Goal: Task Accomplishment & Management: Manage account settings

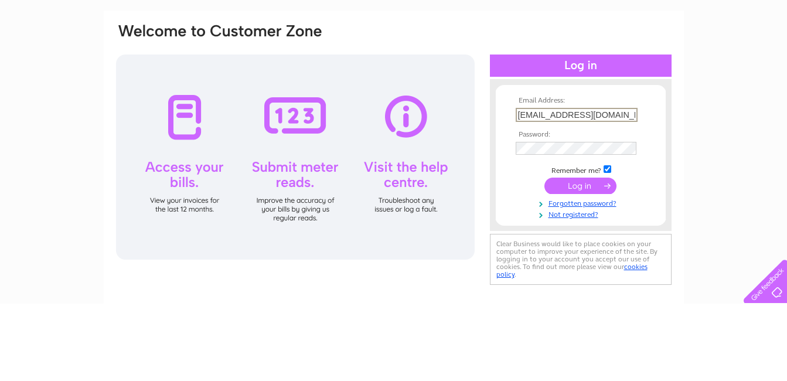
click at [543, 224] on tbody "Email Address: info@bangkoklounge.com Password: Remember me?" at bounding box center [581, 235] width 136 height 122
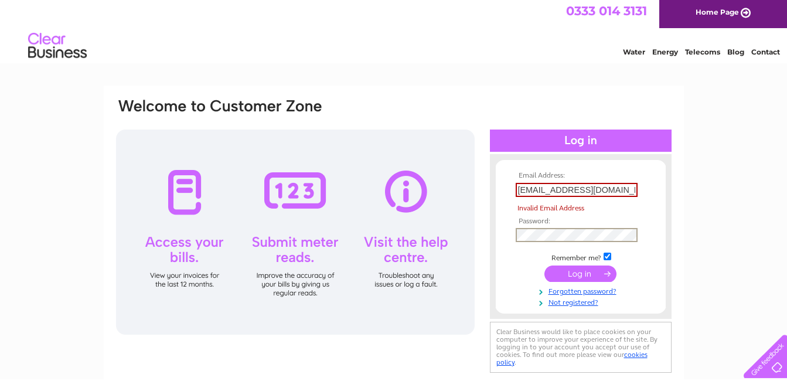
scroll to position [1, 0]
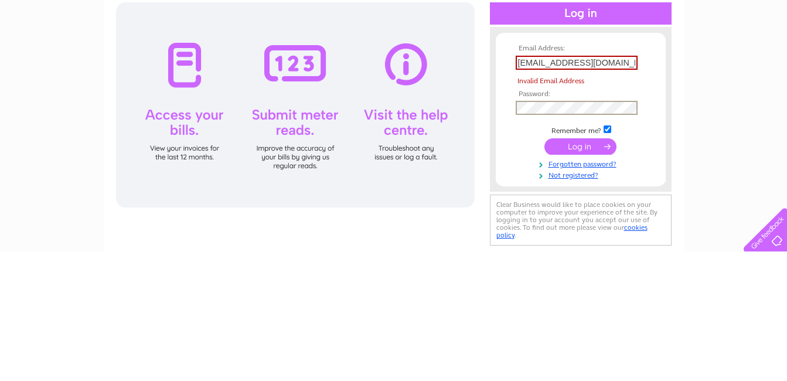
click at [576, 278] on input "submit" at bounding box center [580, 275] width 72 height 16
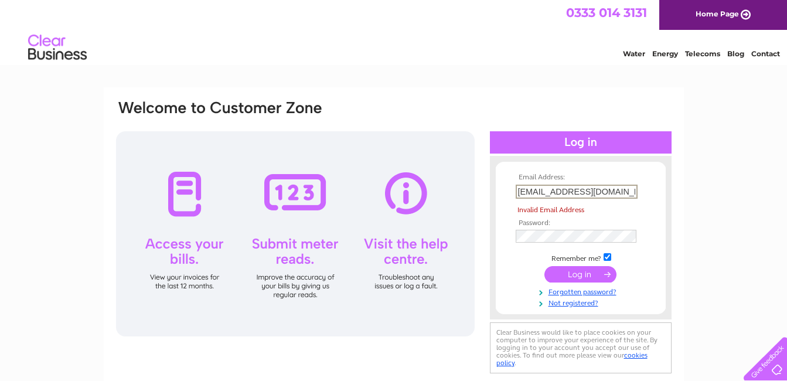
click at [627, 192] on input "[EMAIL_ADDRESS][DOMAIN_NAME]" at bounding box center [577, 192] width 122 height 14
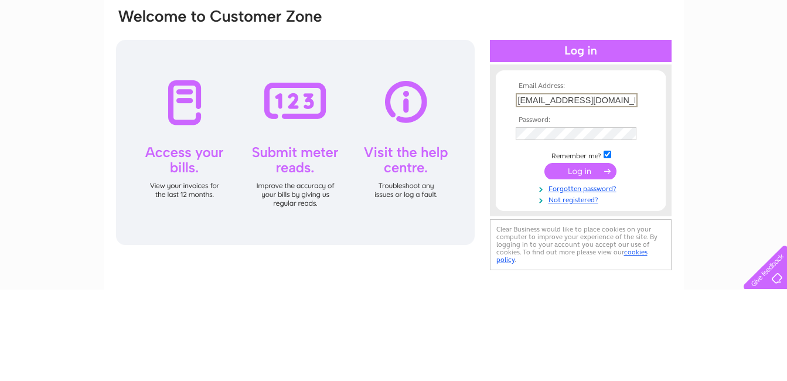
type input "[EMAIL_ADDRESS][DOMAIN_NAME]"
click at [587, 267] on input "submit" at bounding box center [580, 262] width 72 height 16
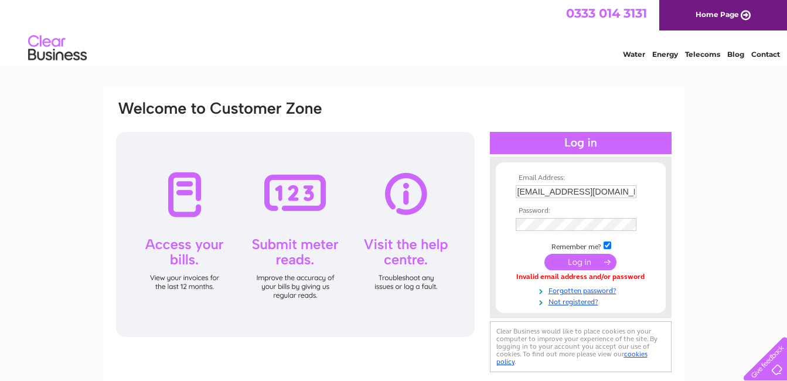
click at [631, 193] on input "[EMAIL_ADDRESS][DOMAIN_NAME]" at bounding box center [576, 191] width 121 height 13
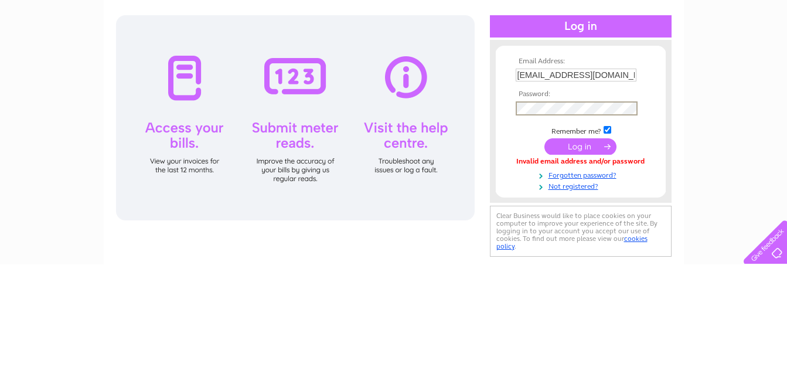
click at [577, 262] on input "submit" at bounding box center [580, 263] width 72 height 16
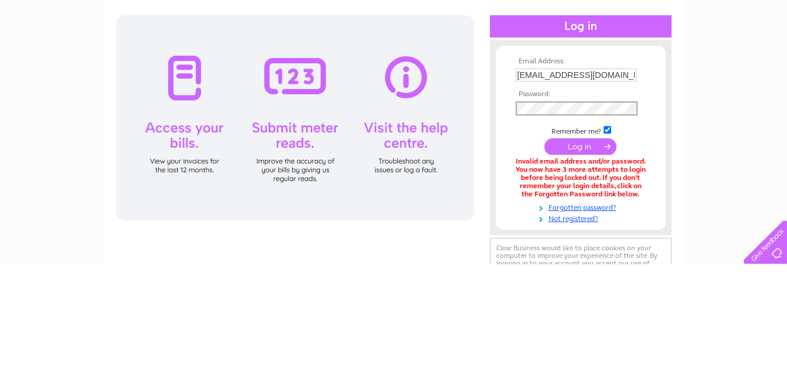
click at [577, 264] on input "submit" at bounding box center [580, 263] width 72 height 16
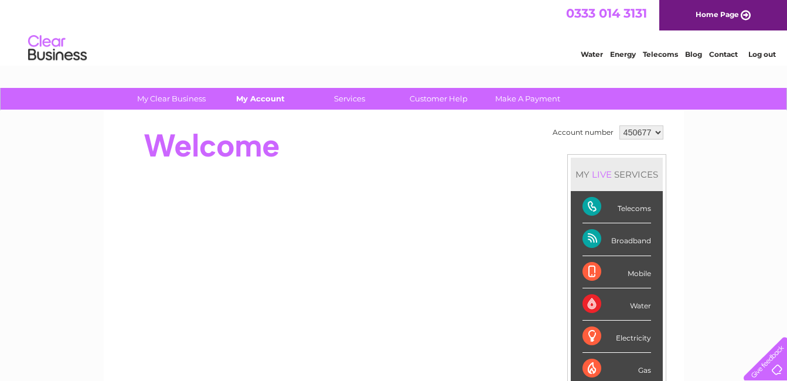
click at [262, 96] on link "My Account" at bounding box center [260, 99] width 97 height 22
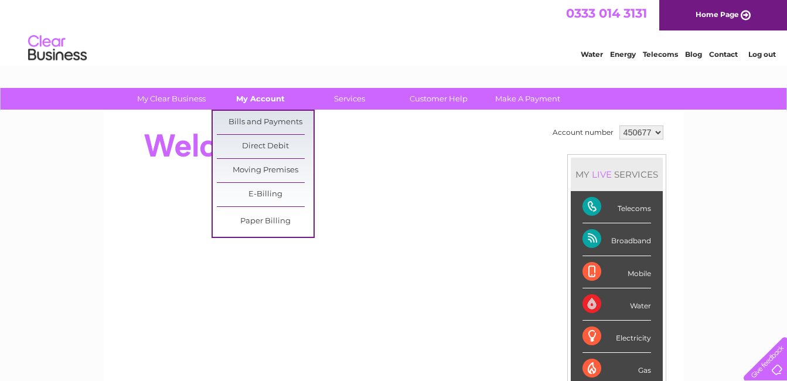
click at [282, 121] on link "Bills and Payments" at bounding box center [265, 122] width 97 height 23
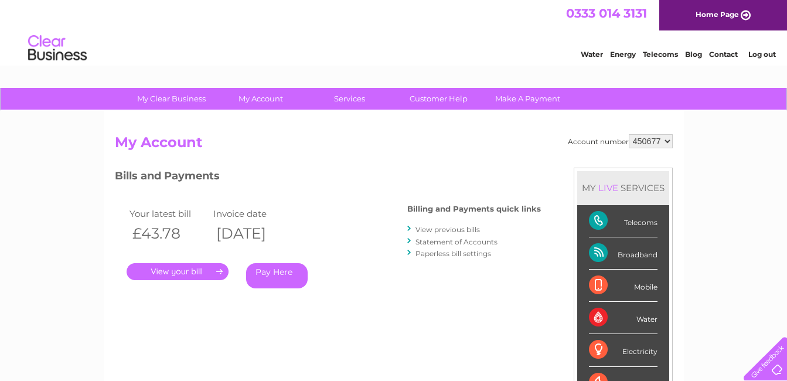
click at [181, 275] on link "." at bounding box center [178, 271] width 102 height 17
